Goal: Task Accomplishment & Management: Complete application form

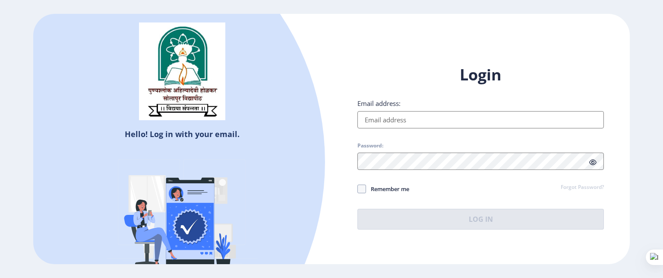
type input "[EMAIL_ADDRESS][DOMAIN_NAME]"
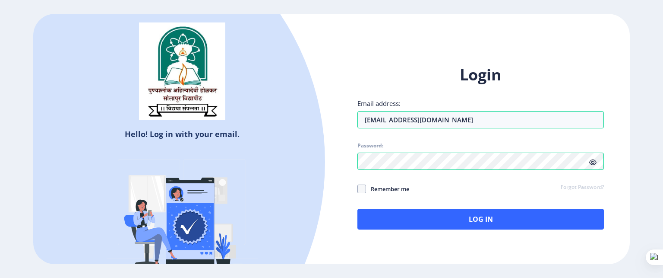
click at [594, 164] on icon at bounding box center [592, 162] width 7 height 6
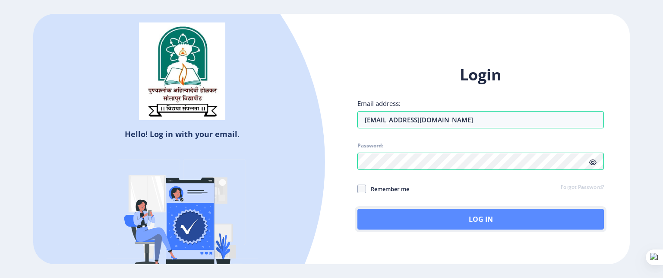
click at [521, 220] on button "Log In" at bounding box center [480, 218] width 246 height 21
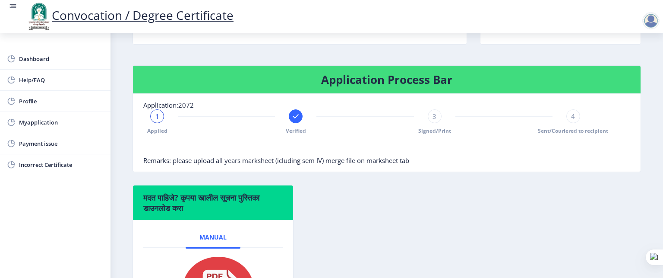
scroll to position [142, 0]
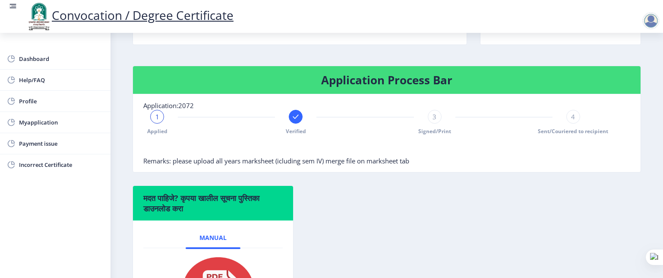
click at [438, 123] on div "3" at bounding box center [435, 117] width 14 height 14
click at [566, 123] on div "4" at bounding box center [573, 117] width 14 height 14
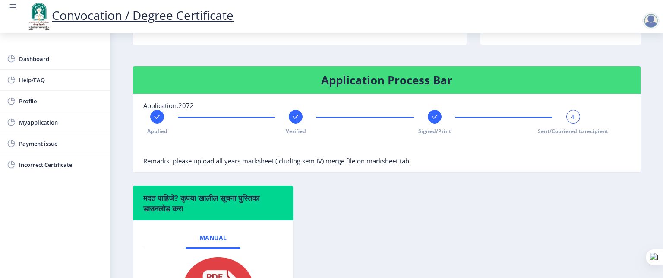
click at [566, 123] on div "4" at bounding box center [573, 117] width 14 height 14
click at [433, 121] on rect at bounding box center [434, 116] width 9 height 9
click at [295, 119] on icon at bounding box center [296, 116] width 6 height 4
click at [156, 121] on rect at bounding box center [157, 116] width 9 height 9
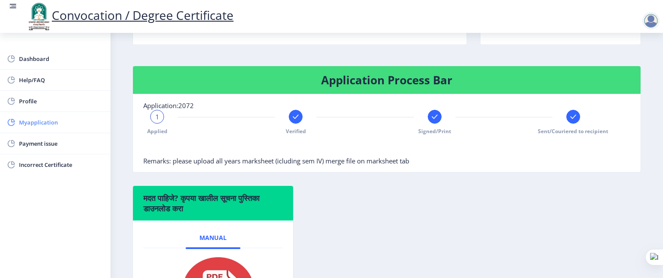
click at [50, 123] on span "Myapplication" at bounding box center [61, 122] width 85 height 10
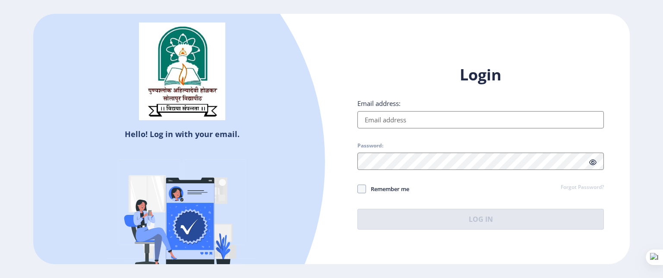
type input "[EMAIL_ADDRESS][DOMAIN_NAME]"
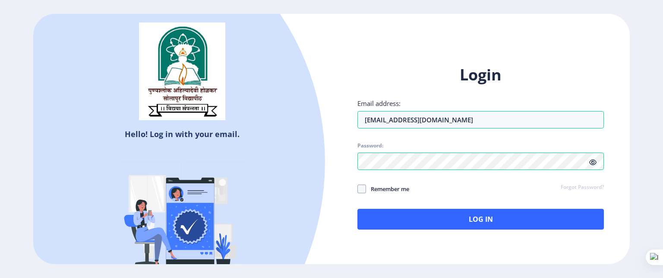
click at [596, 161] on icon at bounding box center [592, 162] width 7 height 6
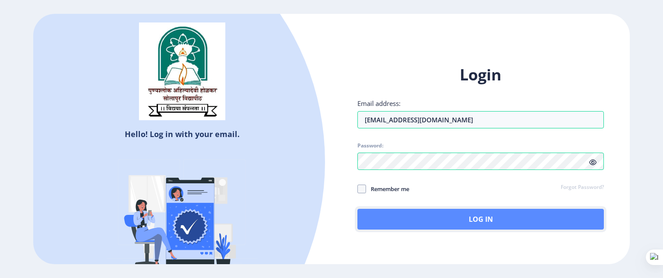
click at [527, 217] on button "Log In" at bounding box center [480, 218] width 246 height 21
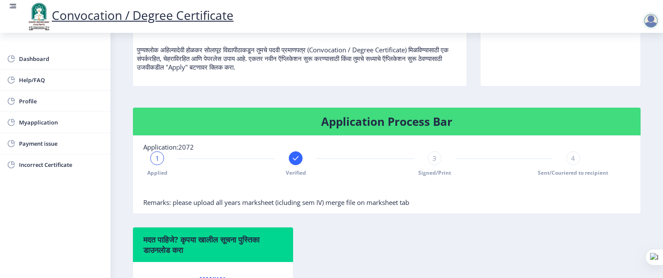
scroll to position [100, 0]
